Goal: Task Accomplishment & Management: Use online tool/utility

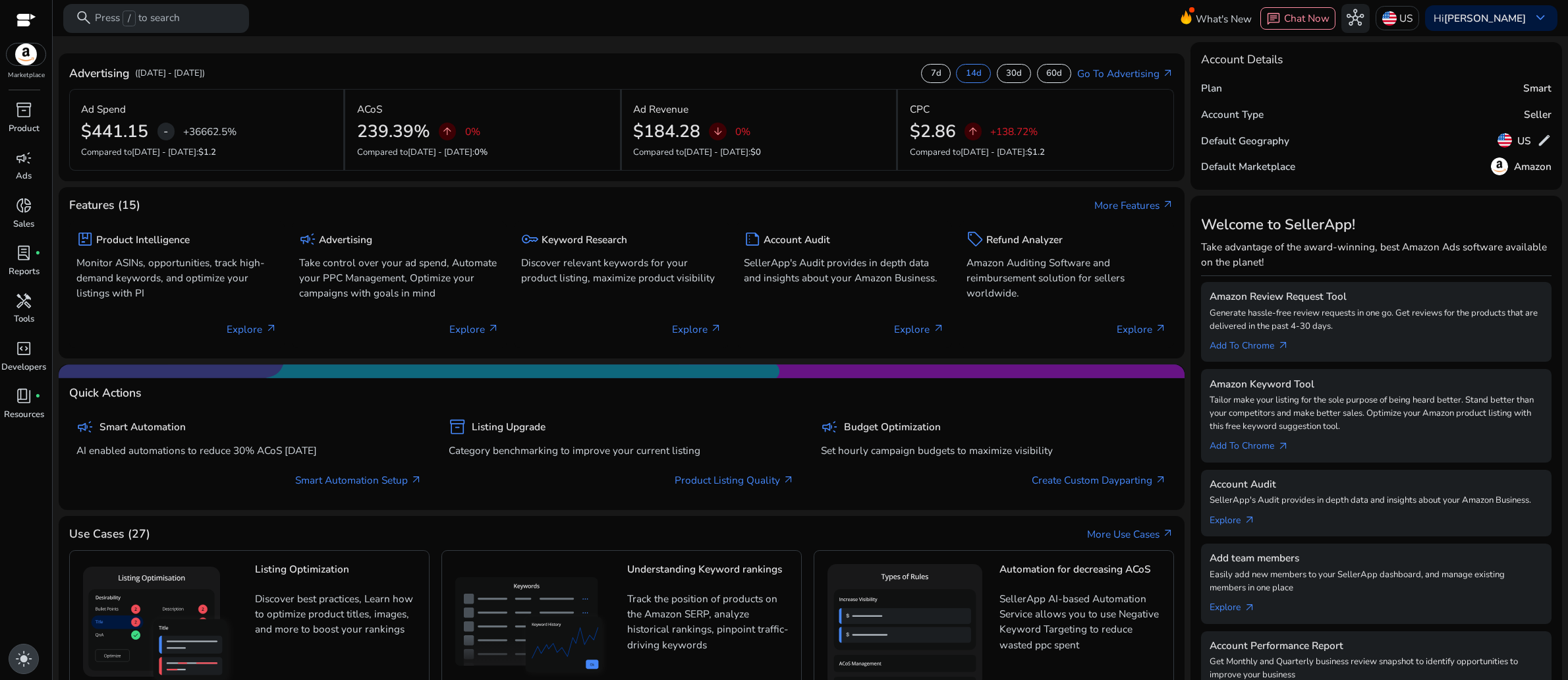
click at [19, 661] on span "light_mode" at bounding box center [24, 658] width 17 height 17
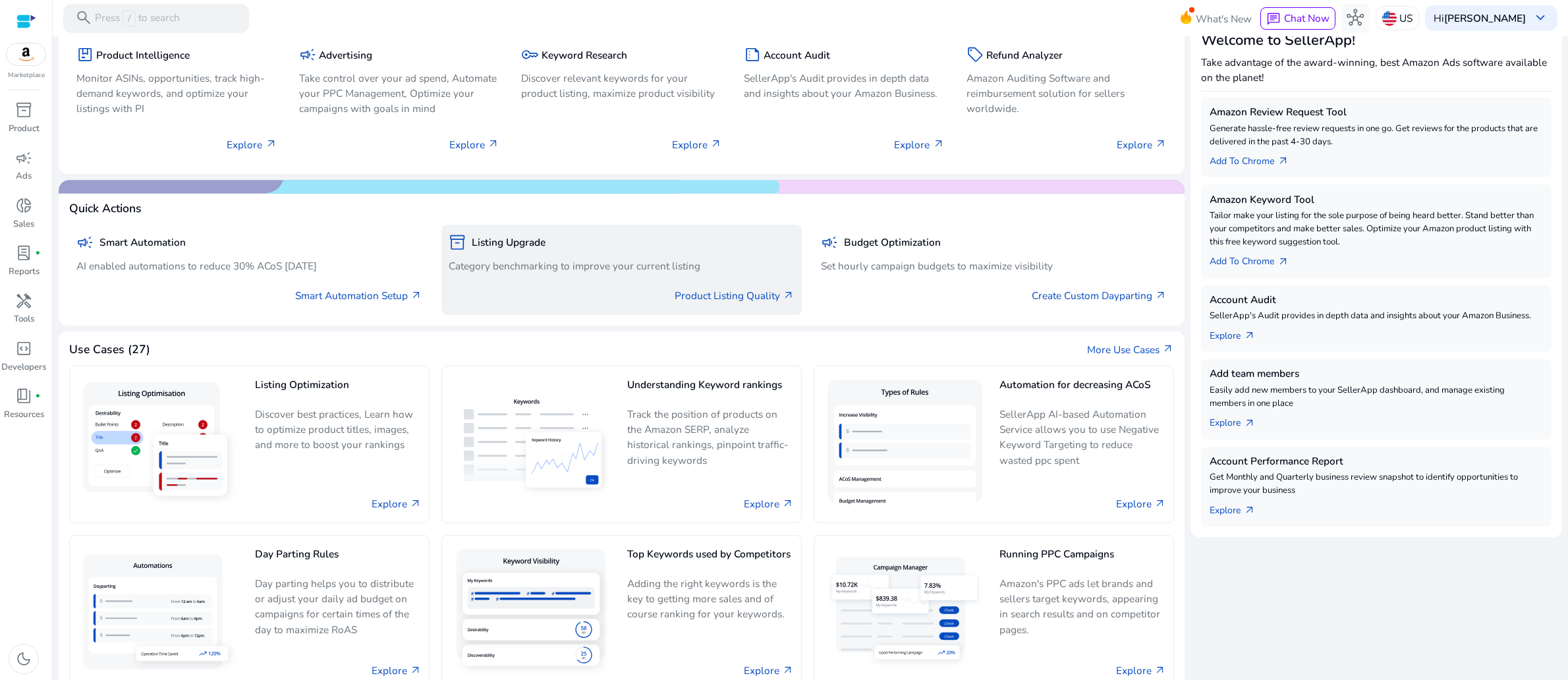
scroll to position [289, 0]
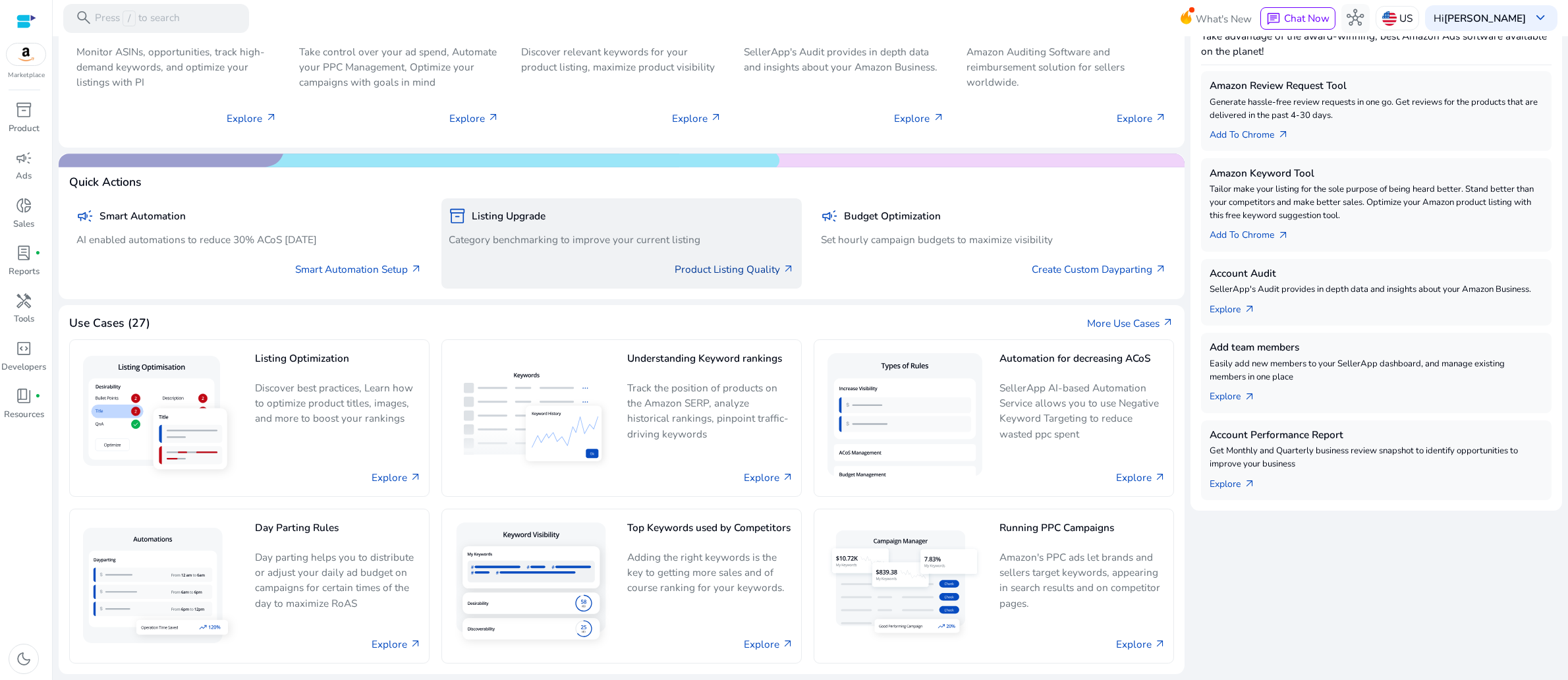
click at [675, 277] on link "Product Listing Quality arrow_outward" at bounding box center [735, 269] width 120 height 15
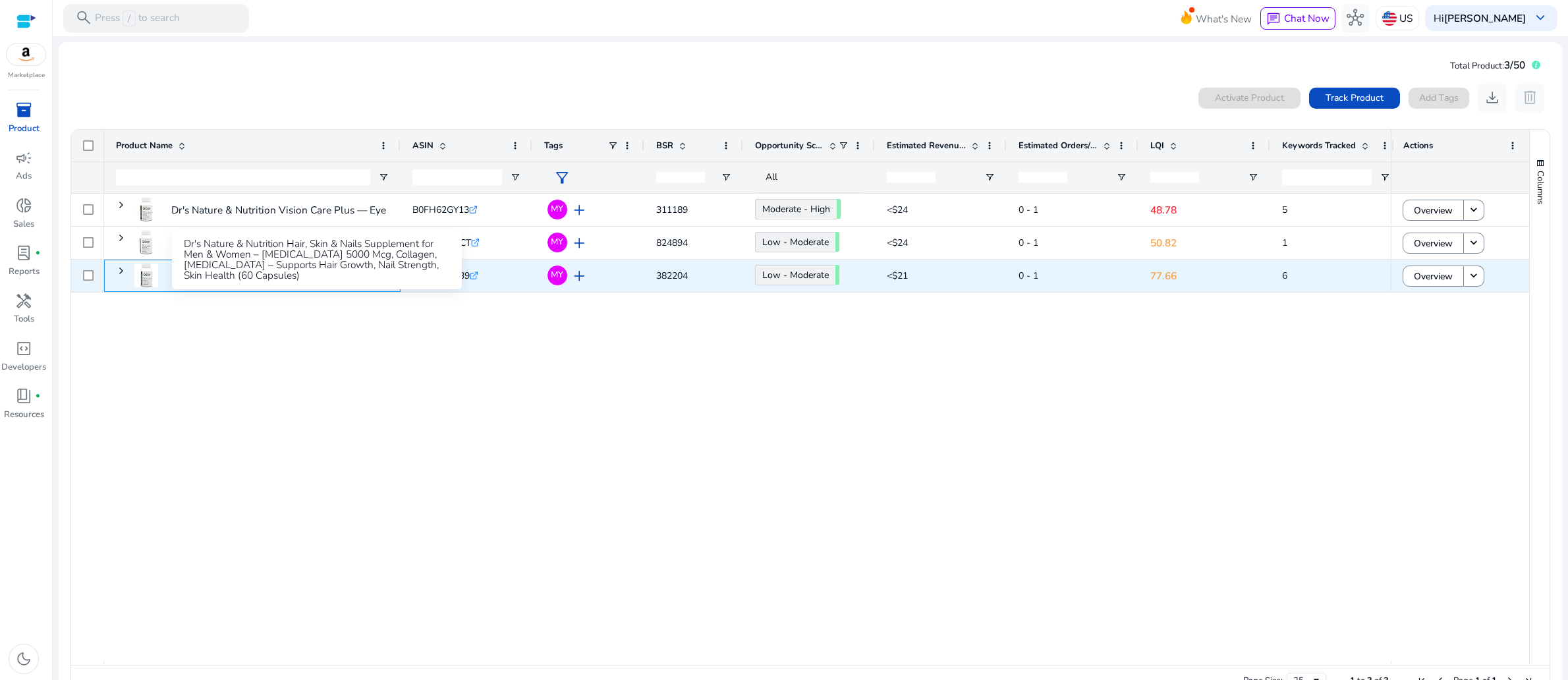
click at [313, 290] on p "Dr's Nature & Nutrition Hair, Skin & Nails Supplement for Men..." at bounding box center [317, 276] width 292 height 27
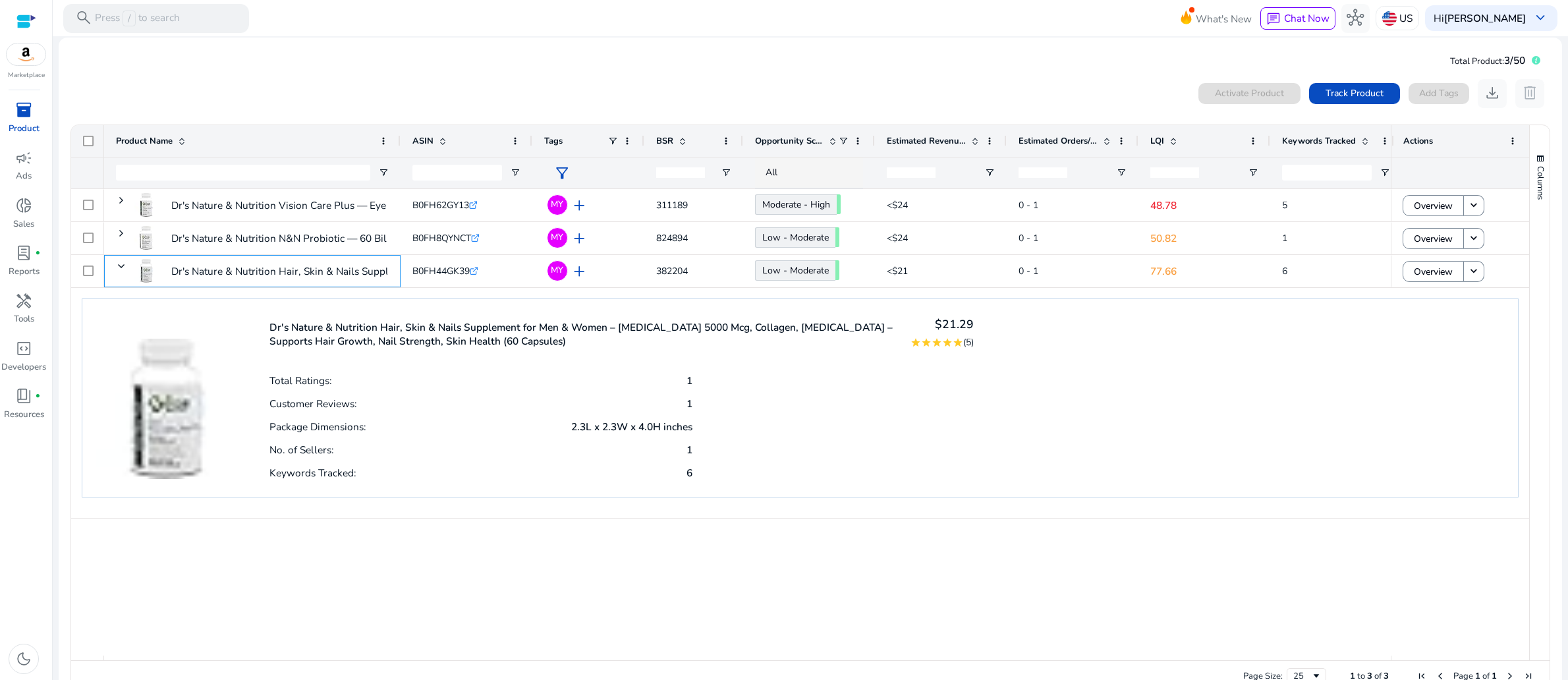
scroll to position [67, 0]
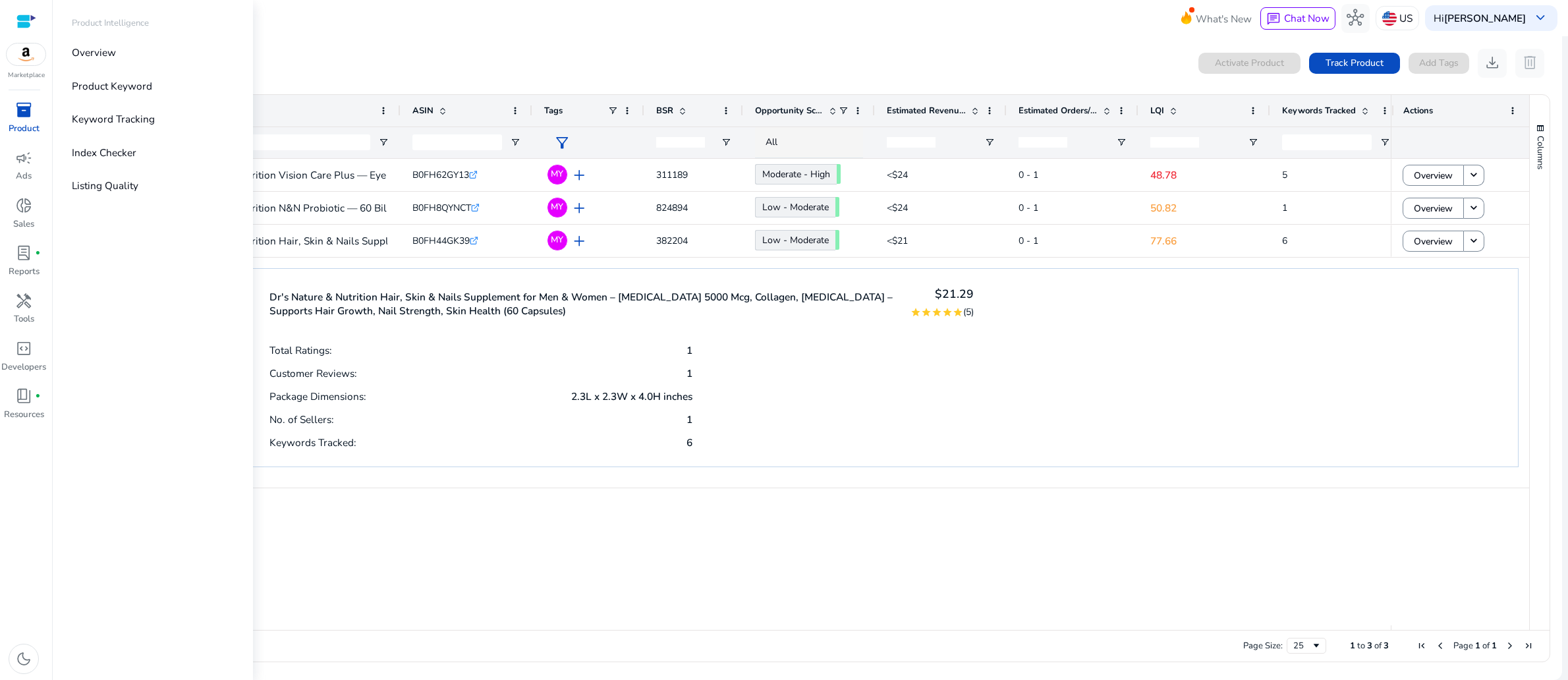
click at [26, 122] on div "inventory_2" at bounding box center [24, 110] width 40 height 23
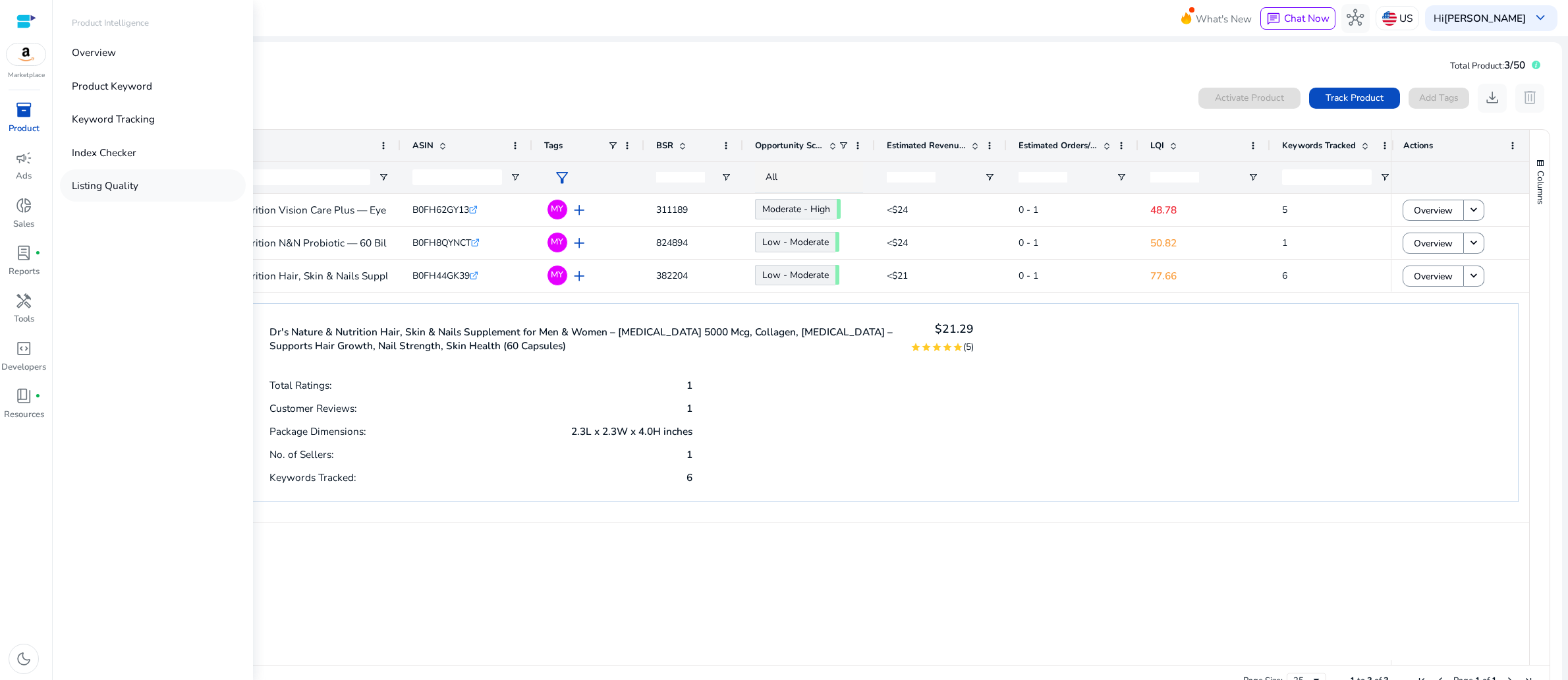
click at [138, 193] on p "Listing Quality" at bounding box center [105, 186] width 67 height 15
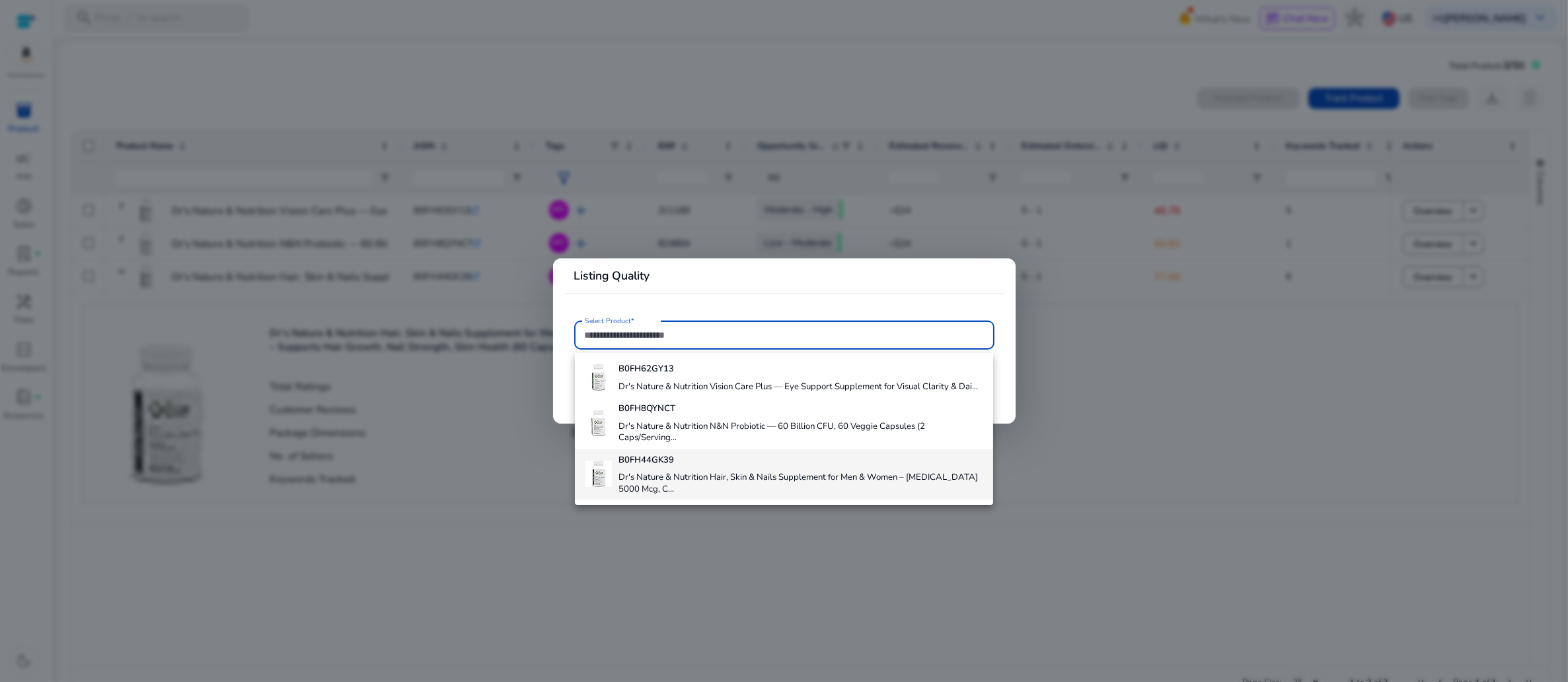
click at [690, 491] on h4 "Dr's Nature & Nutrition Hair, Skin & Nails Supplement for Men & Women – [MEDICA…" at bounding box center [800, 483] width 364 height 23
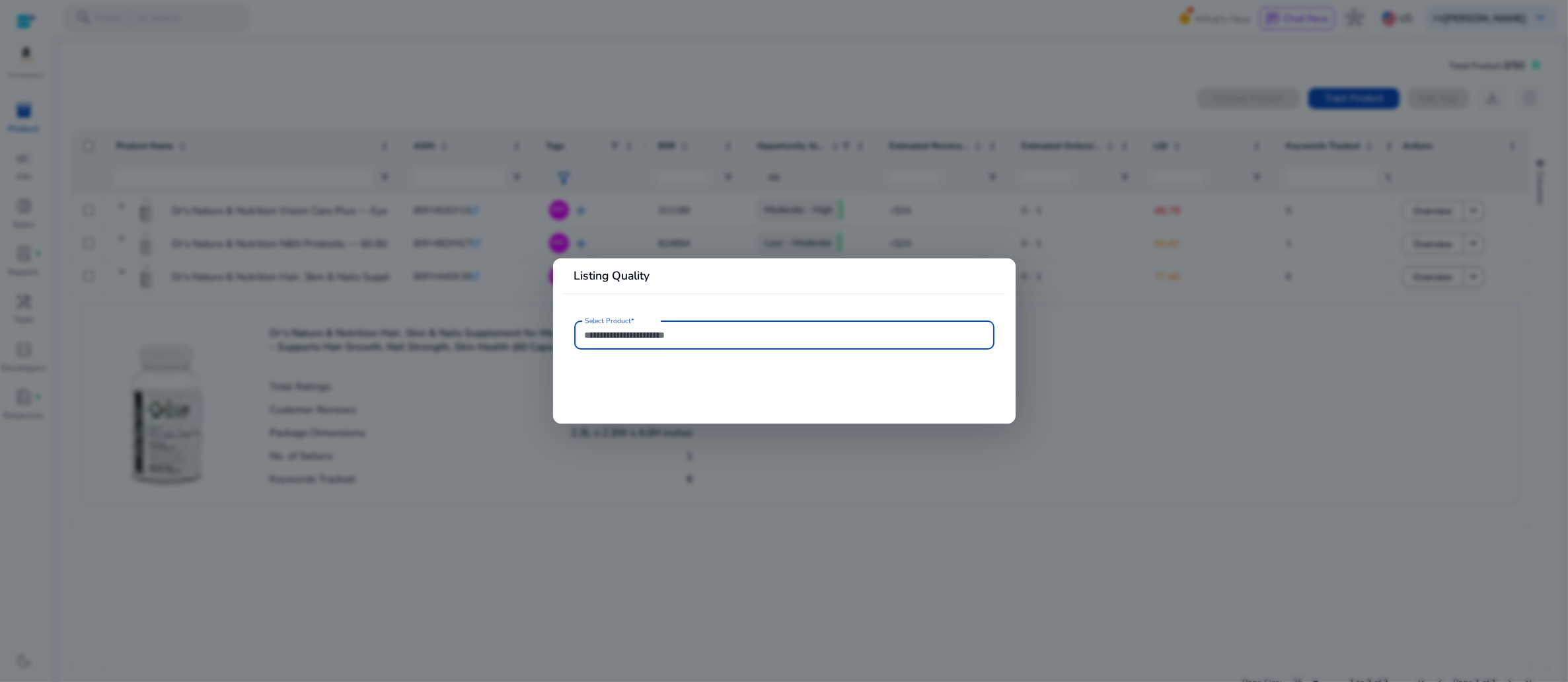
type input "**********"
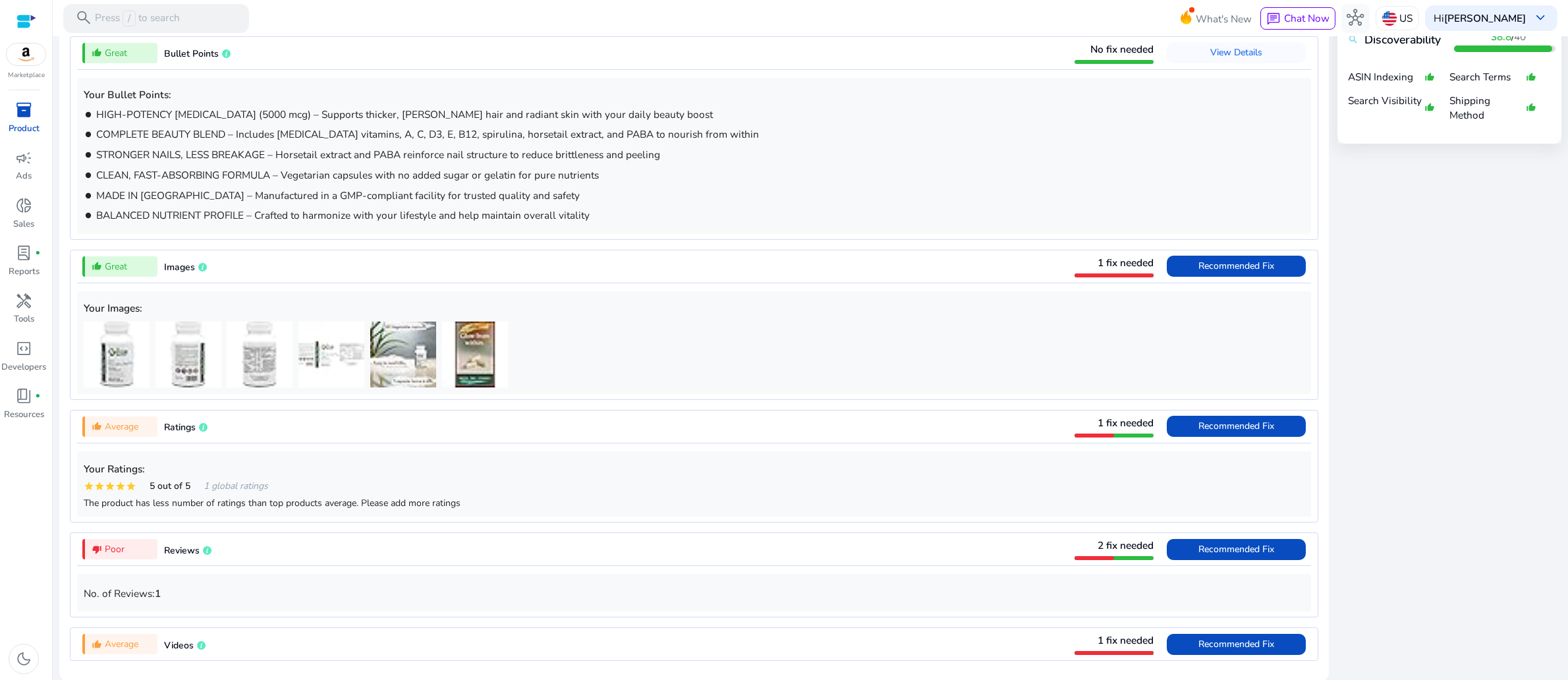
scroll to position [886, 0]
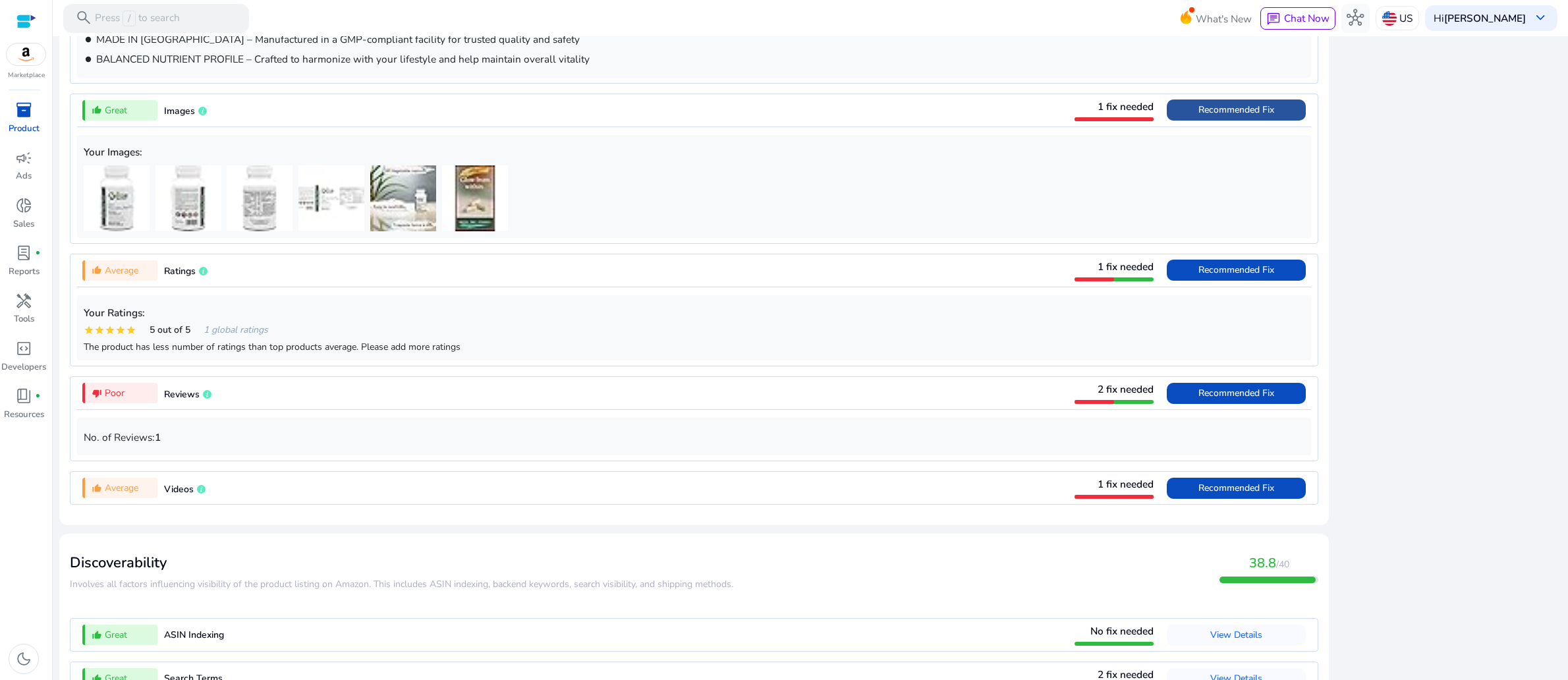
click at [1198, 116] on span "Recommended Fix" at bounding box center [1236, 110] width 76 height 13
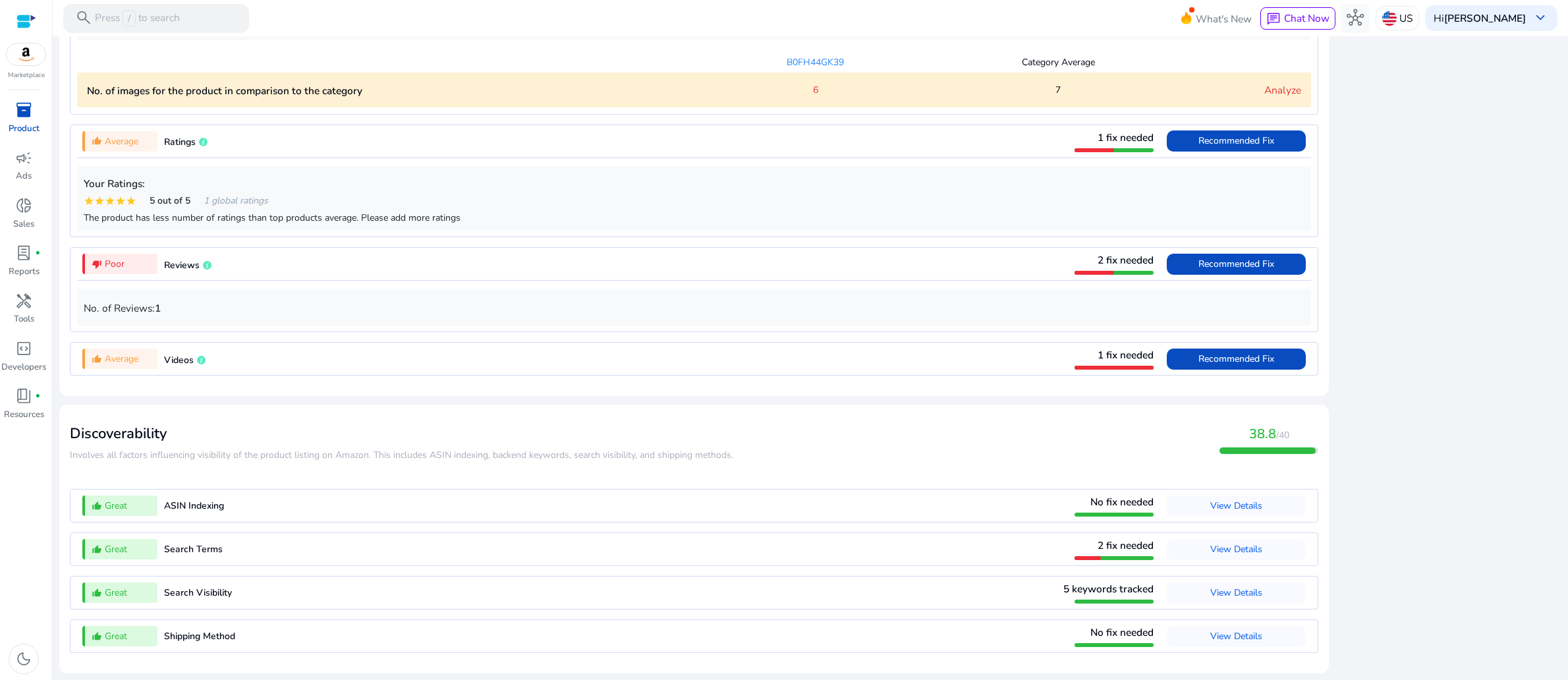
scroll to position [1210, 0]
click at [1265, 97] on link "Analyze" at bounding box center [1283, 90] width 37 height 14
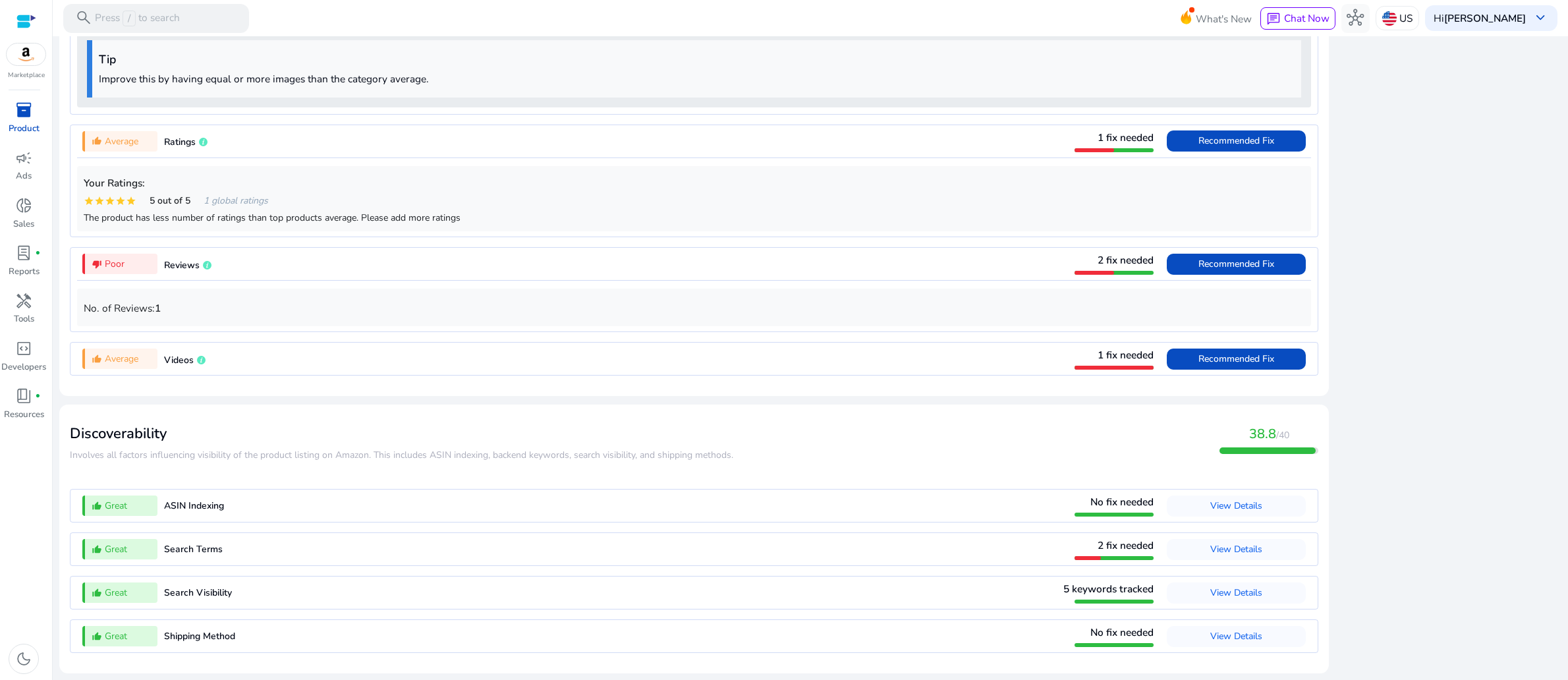
scroll to position [1289, 0]
click at [812, 19] on div "6" at bounding box center [815, 13] width 243 height 14
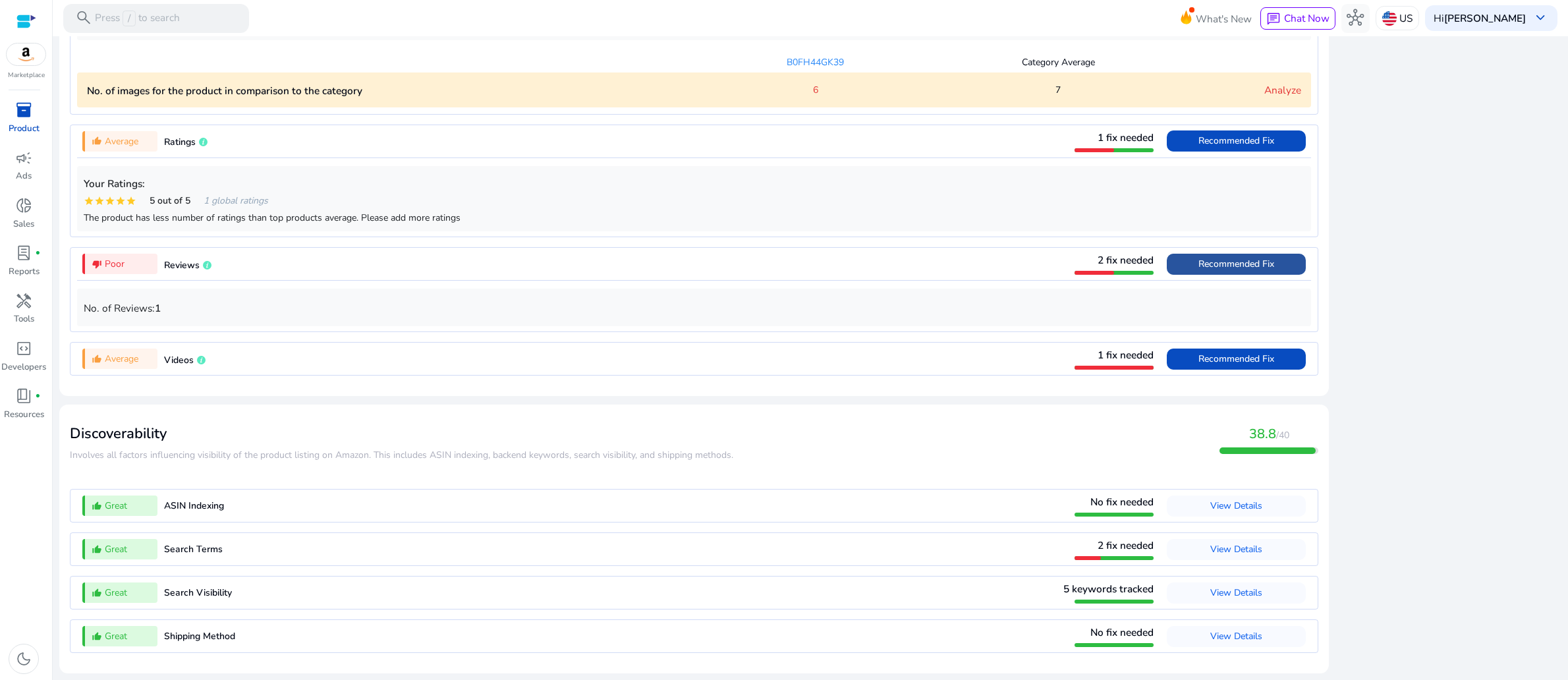
click at [1167, 280] on span at bounding box center [1237, 264] width 139 height 31
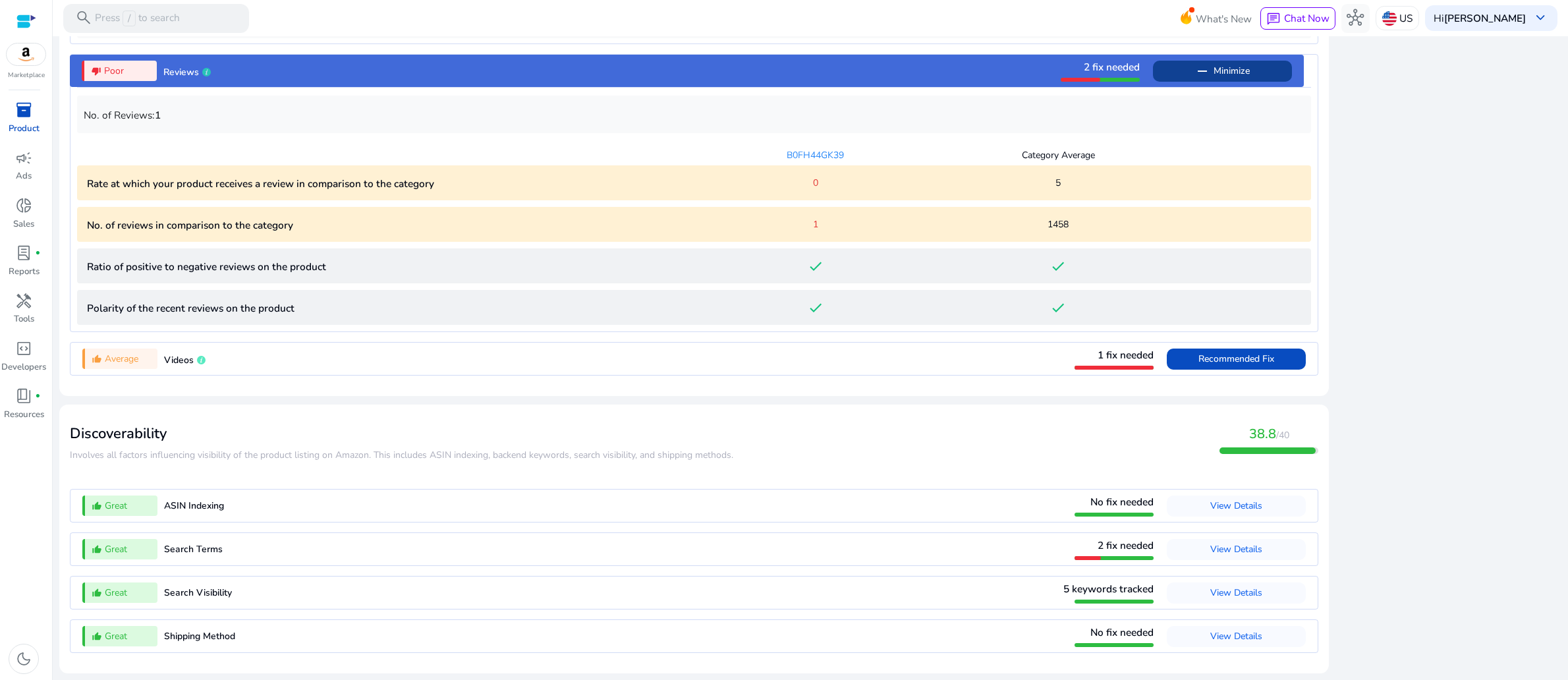
scroll to position [1539, 0]
click at [1198, 365] on span "Recommended Fix" at bounding box center [1236, 359] width 76 height 13
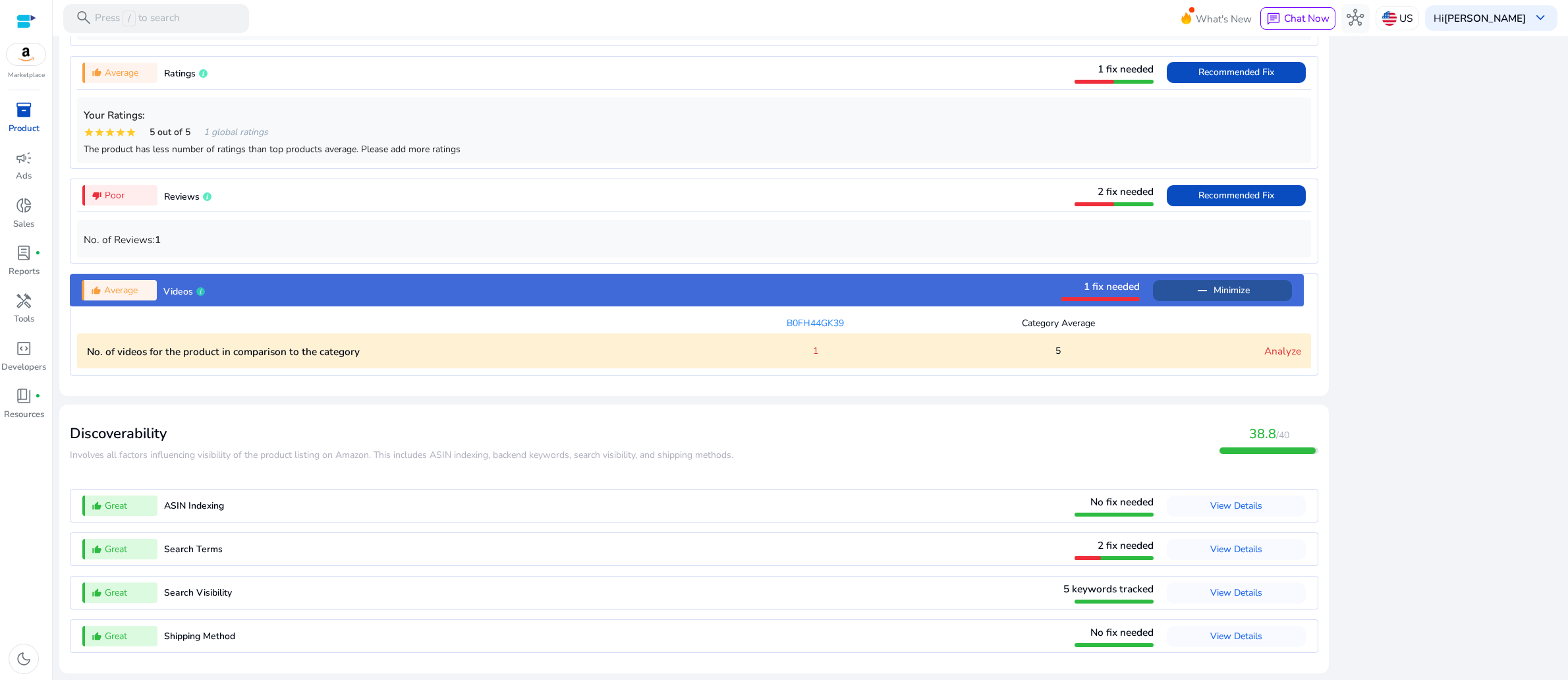
scroll to position [1455, 0]
click at [1098, 539] on span "2 fix needed" at bounding box center [1125, 546] width 56 height 14
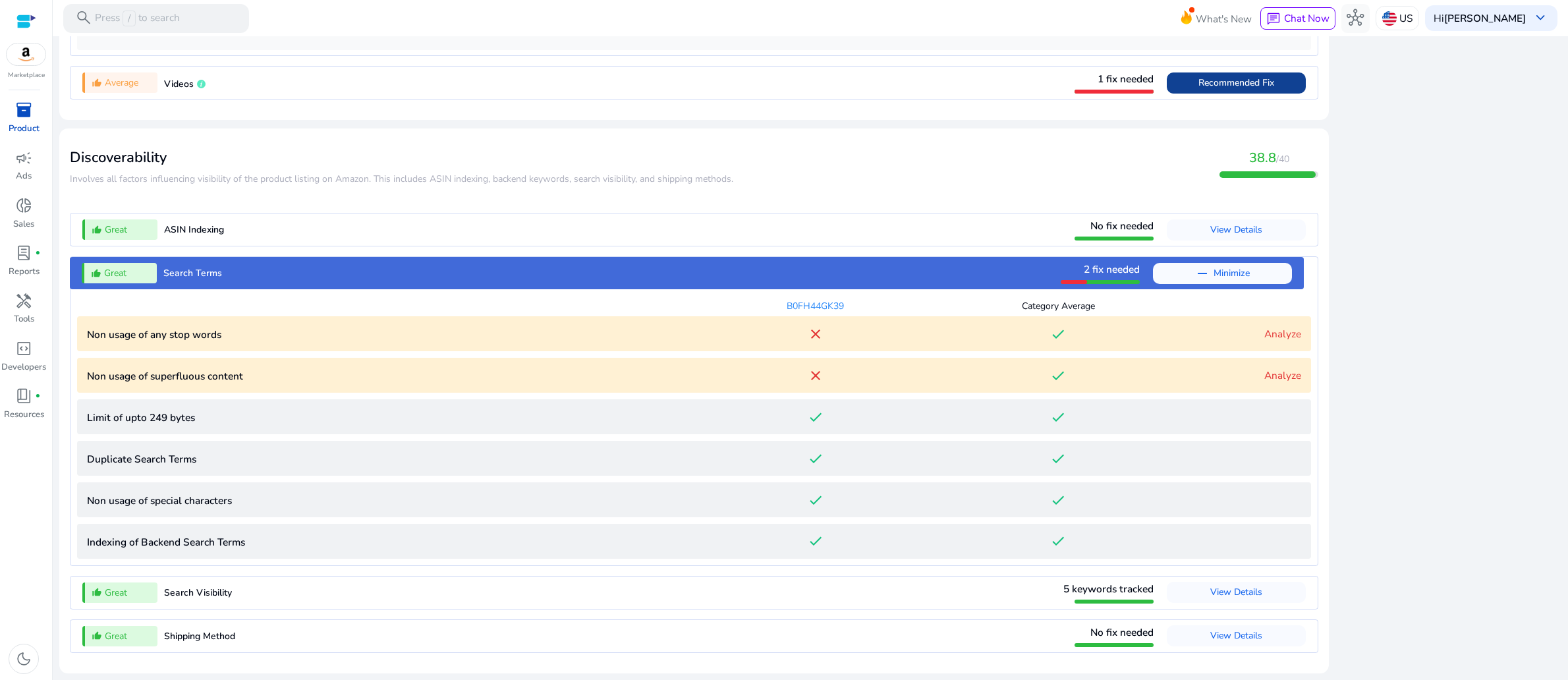
scroll to position [1723, 0]
click at [1265, 327] on link "Analyze" at bounding box center [1283, 334] width 37 height 14
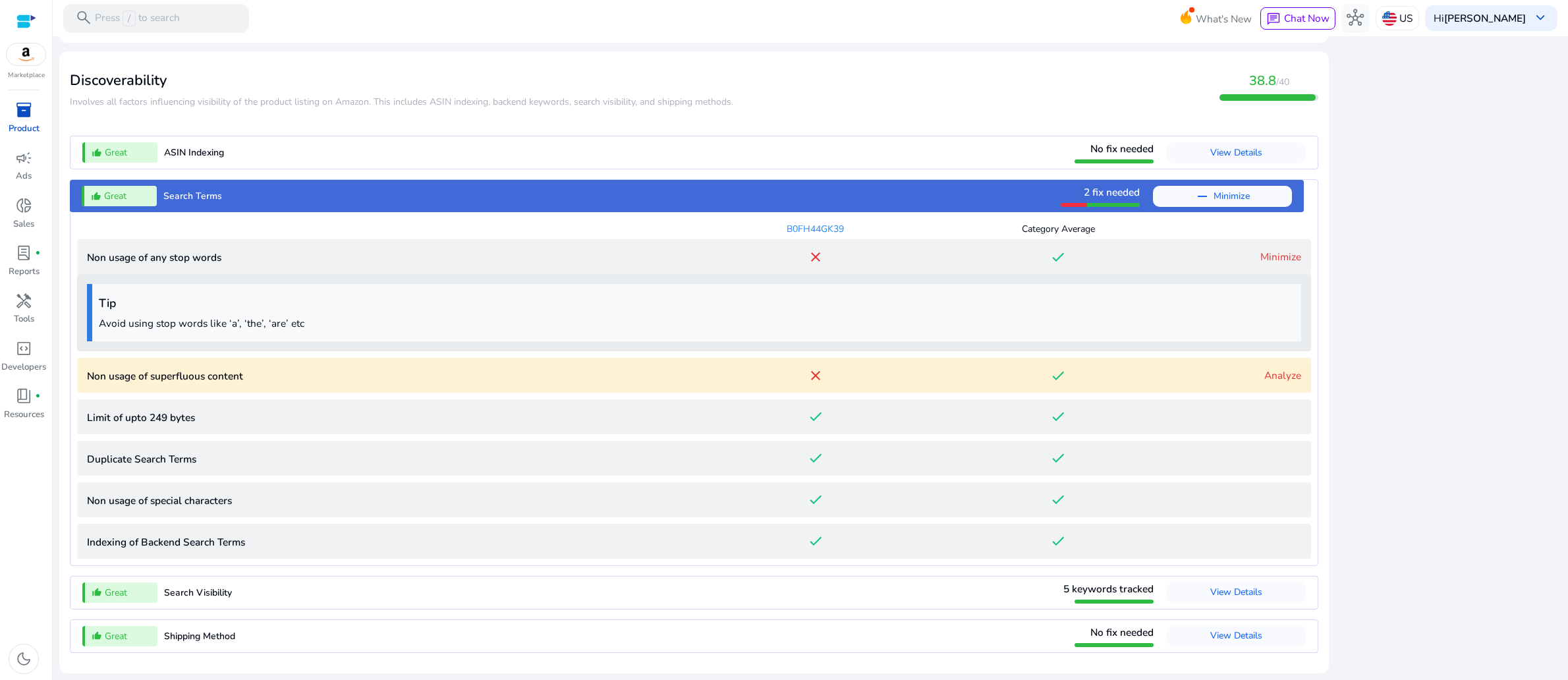
scroll to position [1822, 0]
click at [1265, 368] on link "Analyze" at bounding box center [1283, 375] width 37 height 14
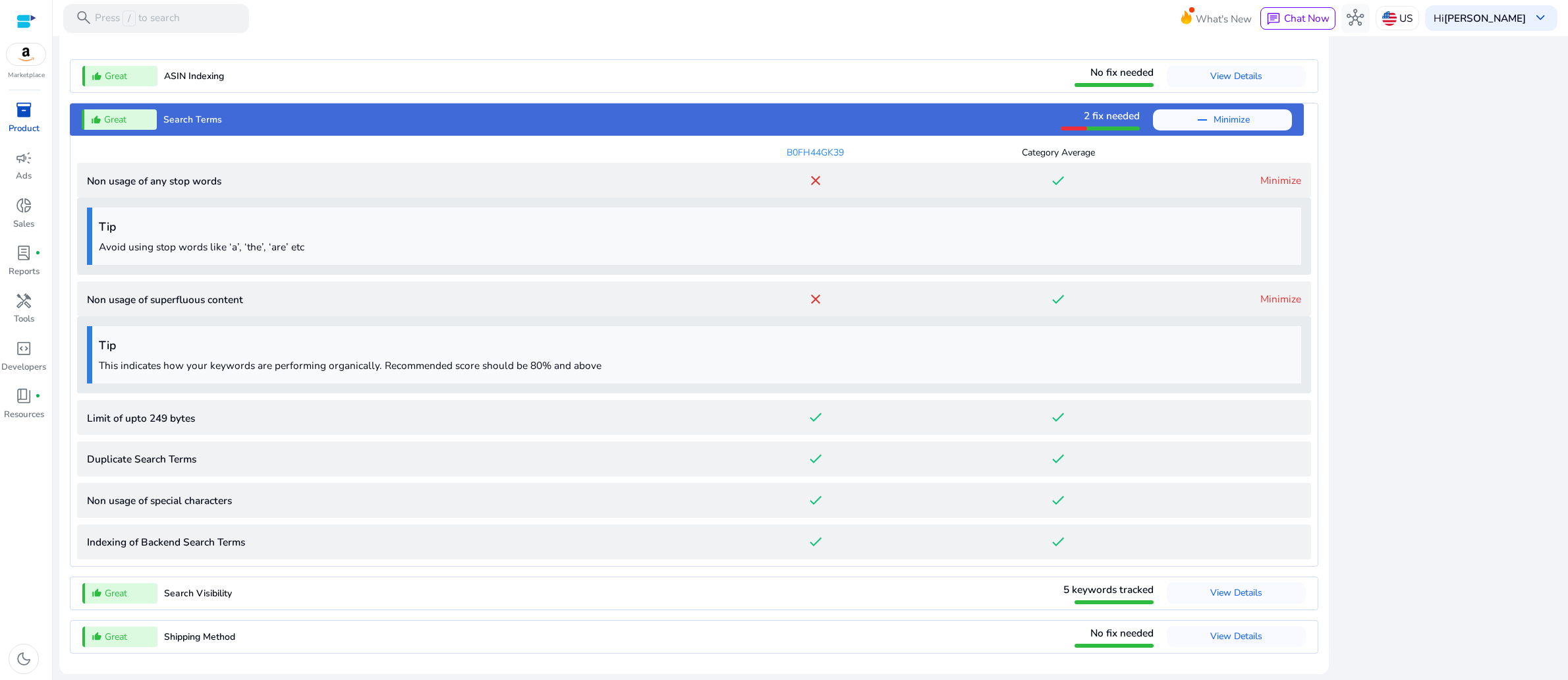
scroll to position [1483, 0]
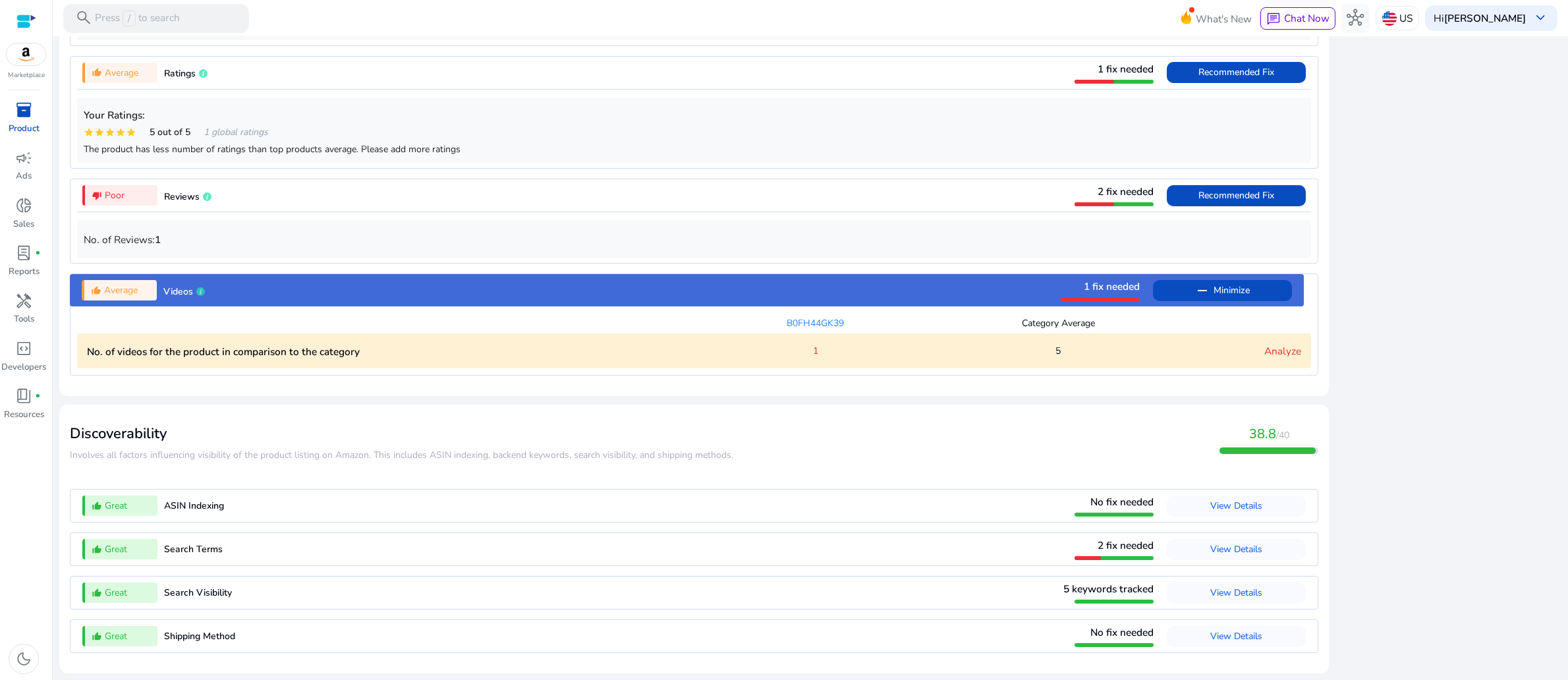
click at [298, 344] on p "No. of videos for the product in comparison to the category" at bounding box center [390, 351] width 608 height 15
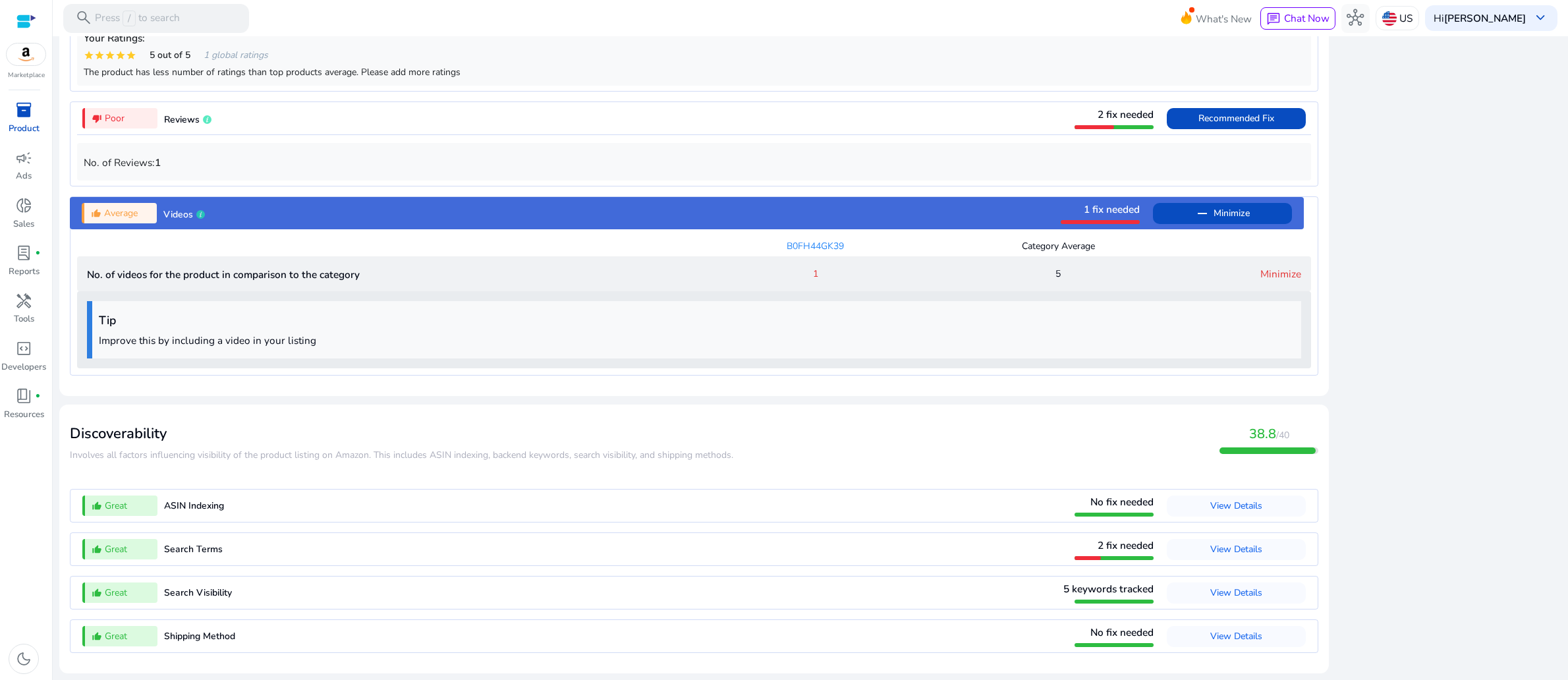
scroll to position [1325, 0]
click at [1056, 280] on span "5" at bounding box center [1059, 274] width 6 height 14
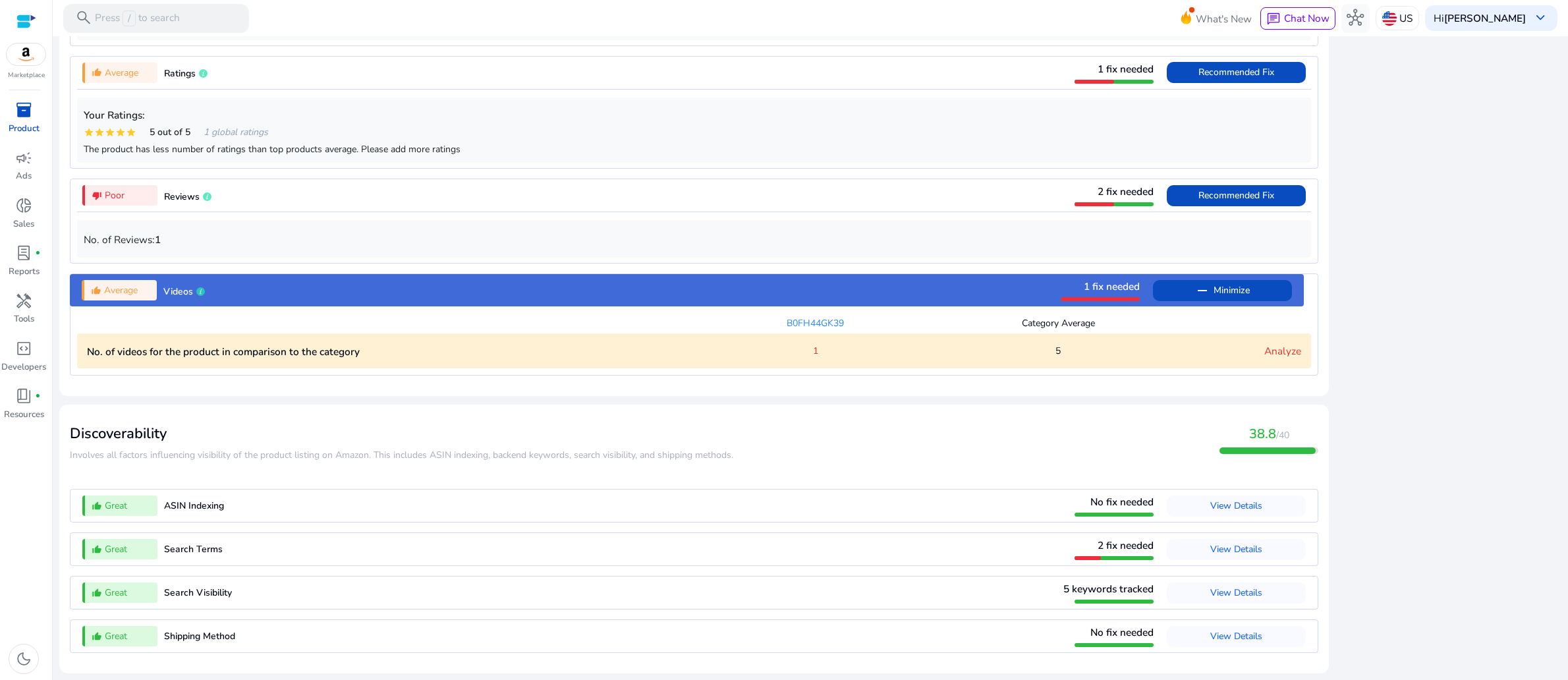
click at [372, 359] on p "No. of videos for the product in comparison to the category" at bounding box center [390, 351] width 608 height 15
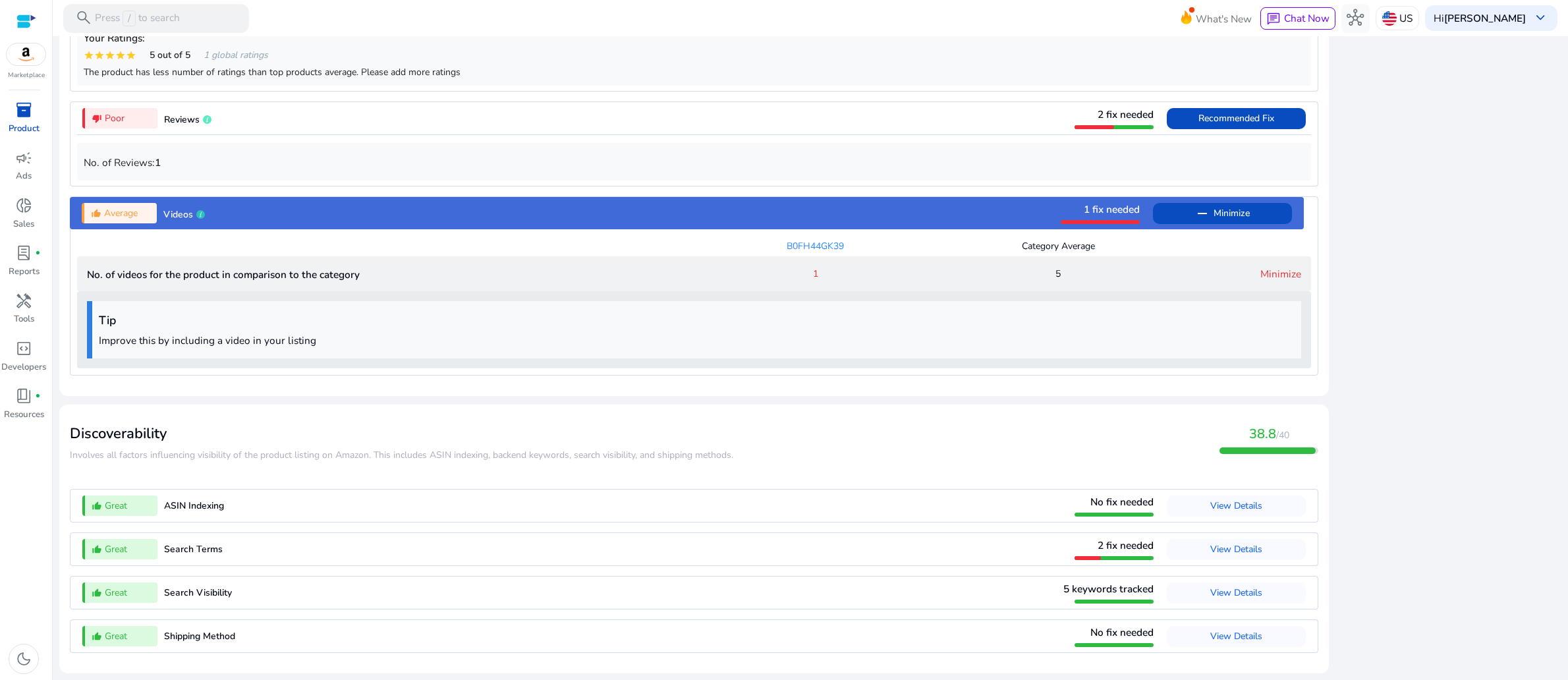
scroll to position [1554, 0]
click at [814, 267] on div "1" at bounding box center [815, 274] width 243 height 14
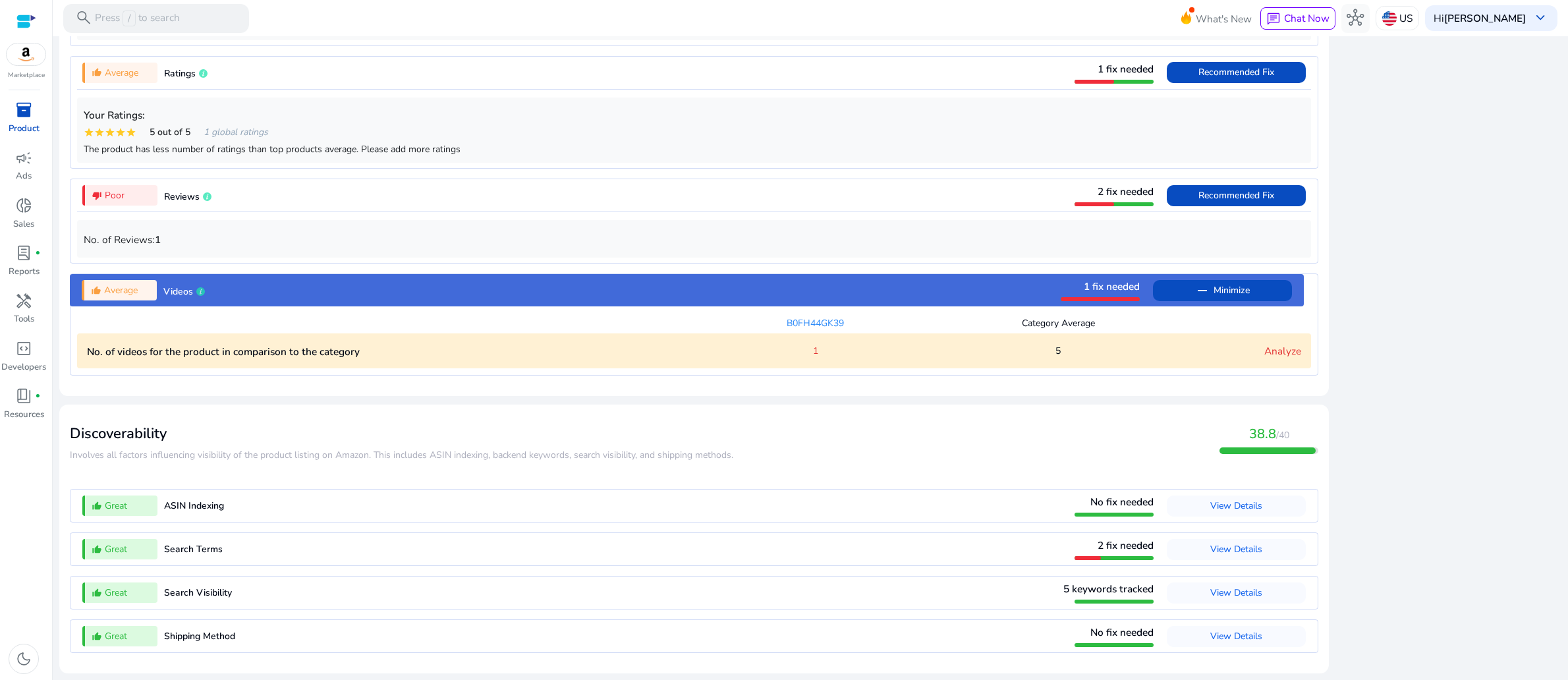
click at [175, 285] on span "Videos" at bounding box center [178, 292] width 30 height 13
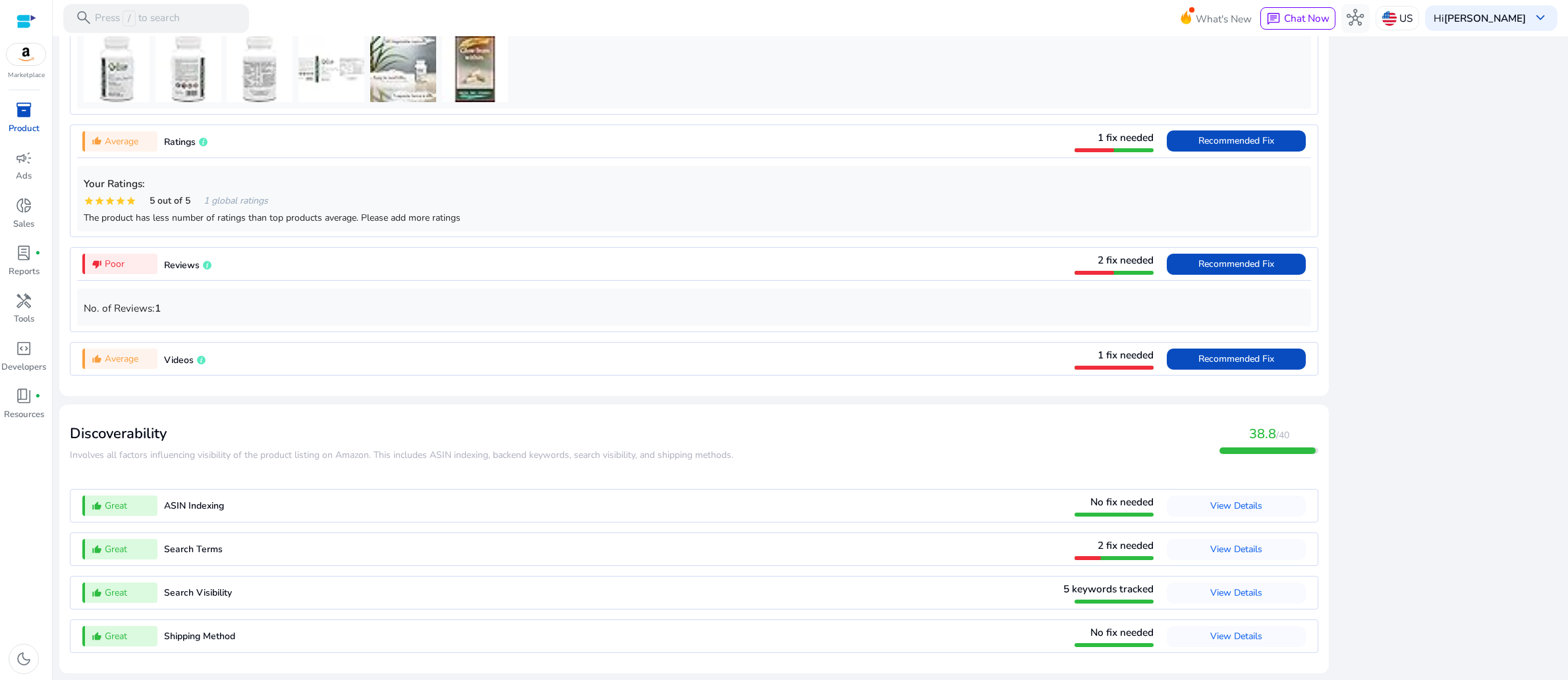
scroll to position [1063, 0]
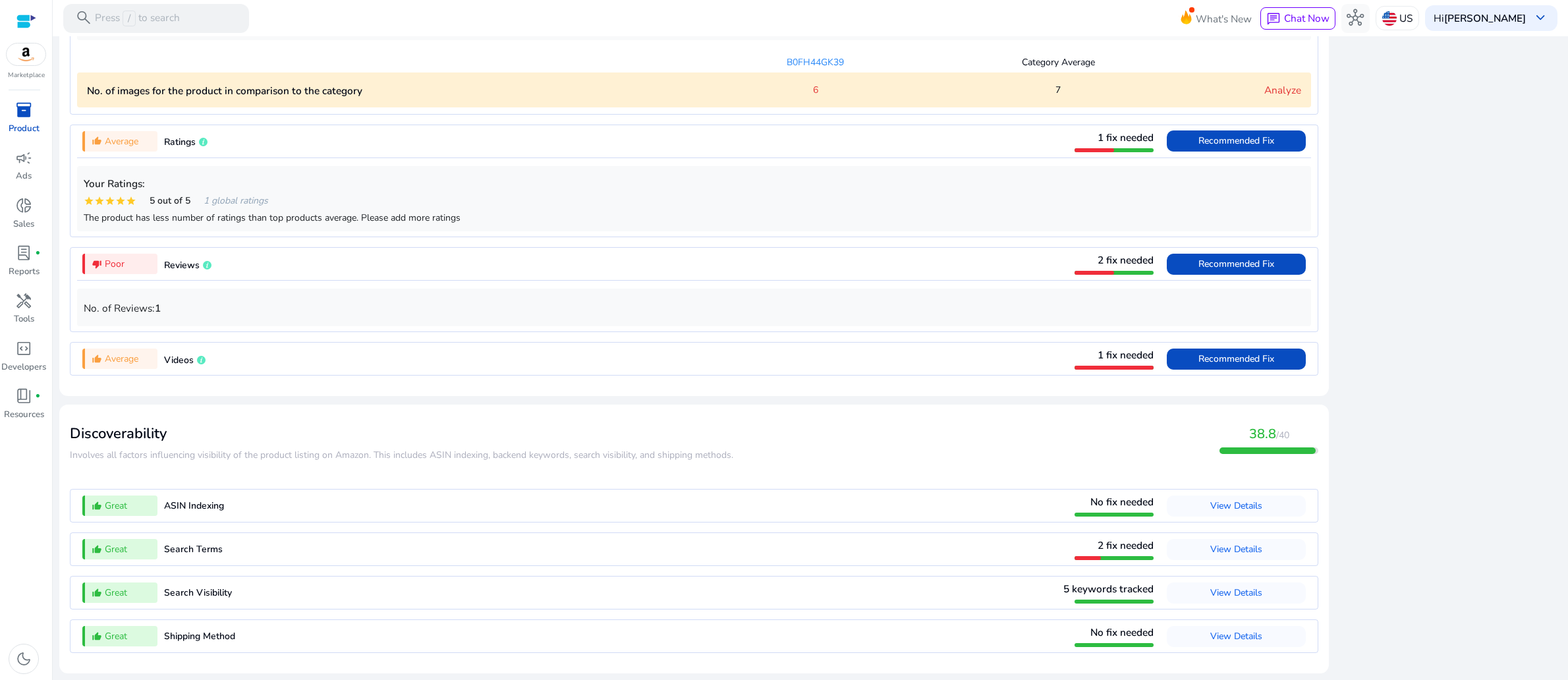
scroll to position [1210, 0]
click at [813, 97] on span "6" at bounding box center [816, 90] width 6 height 14
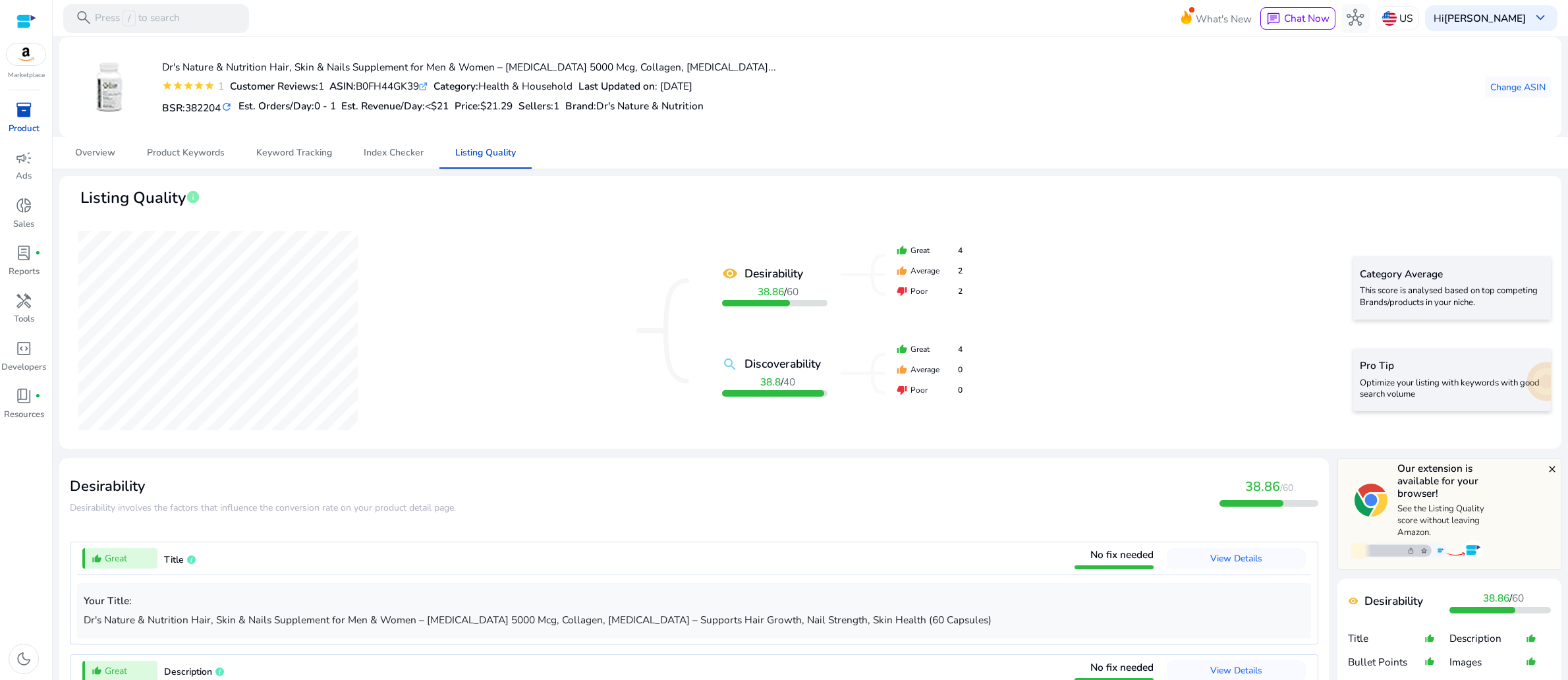
scroll to position [775, 0]
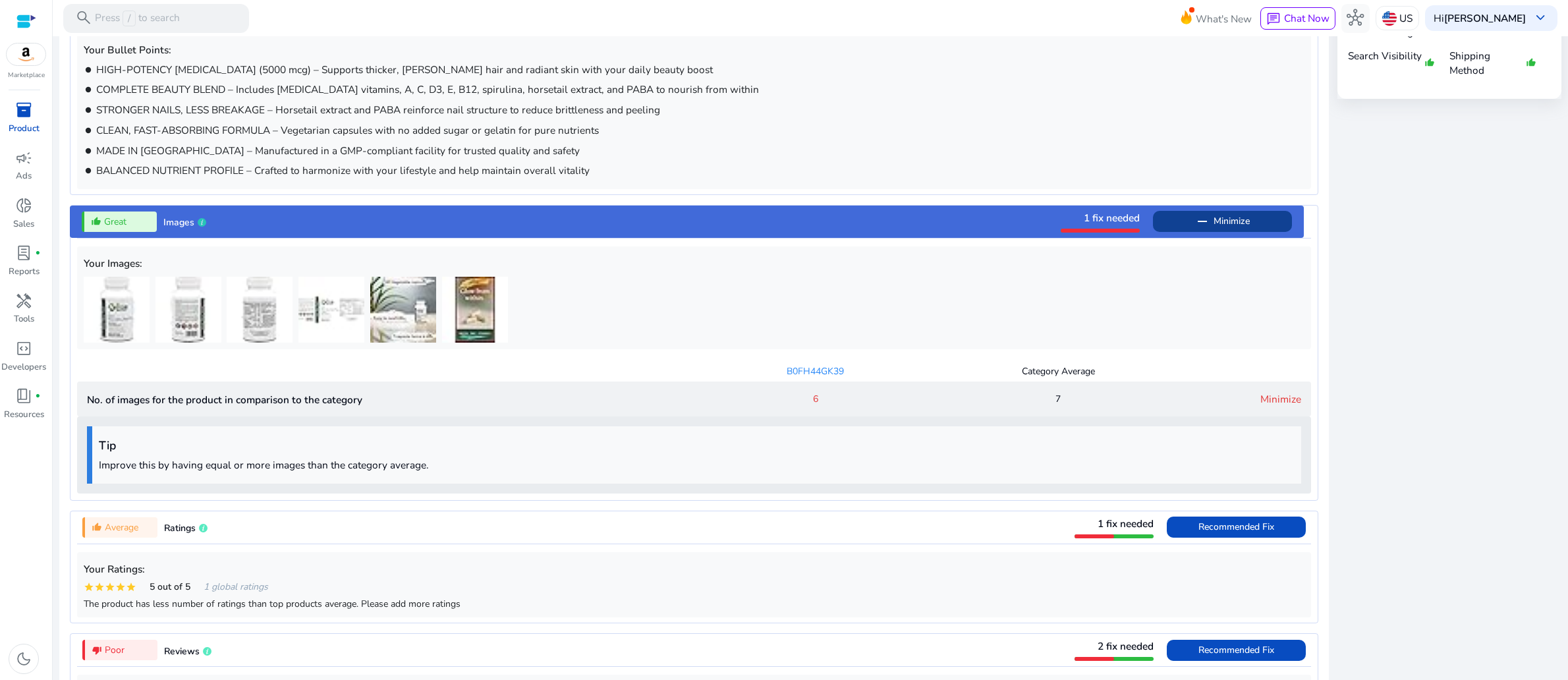
click at [541, 342] on div at bounding box center [694, 310] width 1221 height 66
click at [628, 342] on div at bounding box center [694, 310] width 1221 height 66
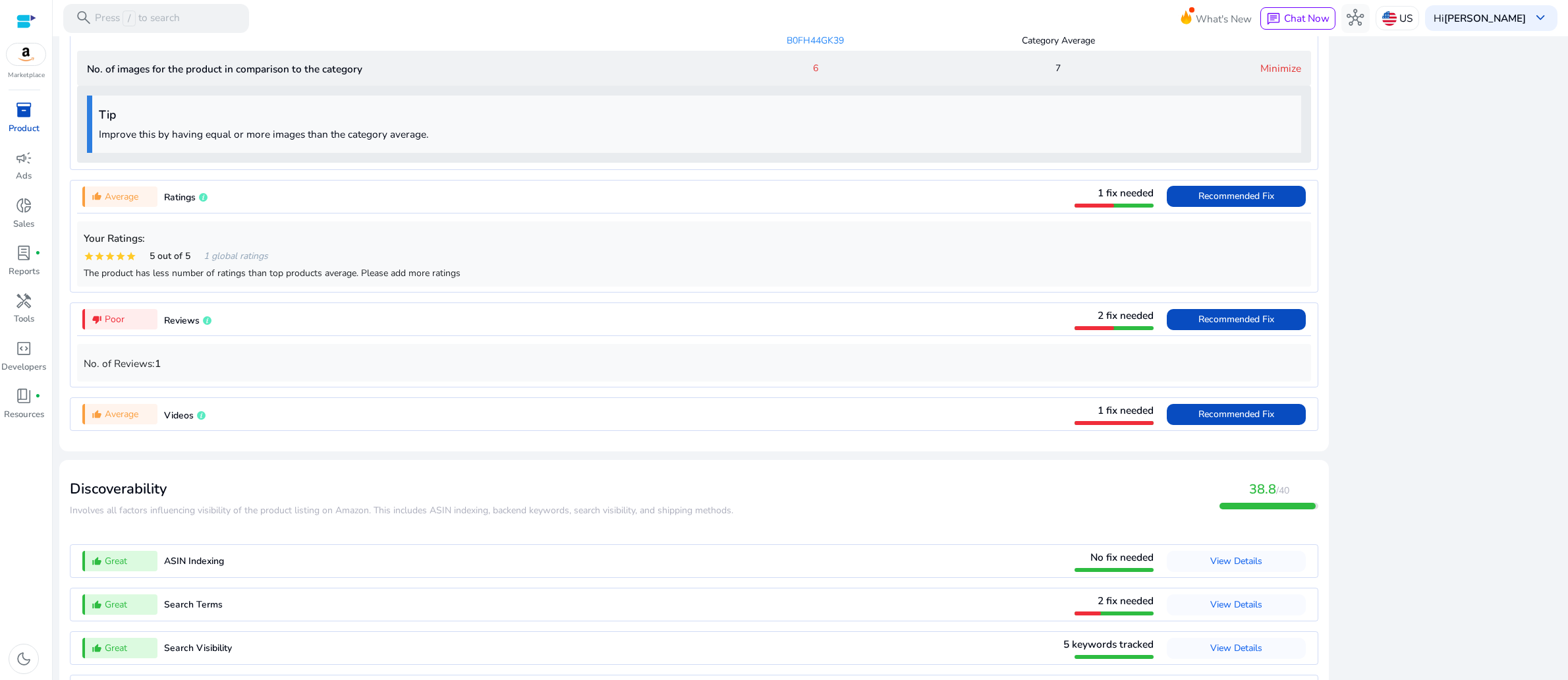
scroll to position [1108, 0]
